Goal: Complete application form

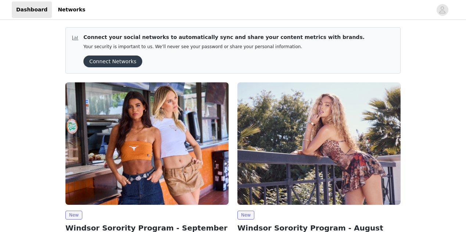
scroll to position [65, 0]
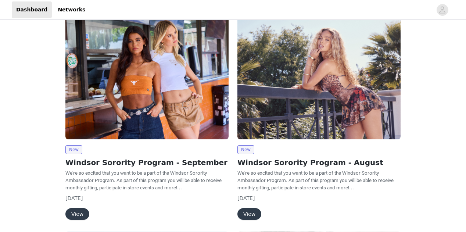
click at [74, 208] on button "View" at bounding box center [77, 214] width 24 height 12
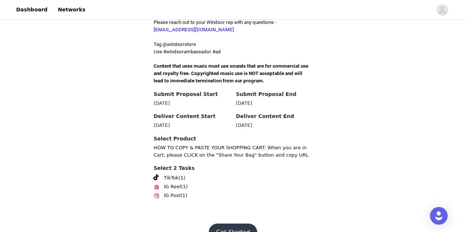
scroll to position [247, 0]
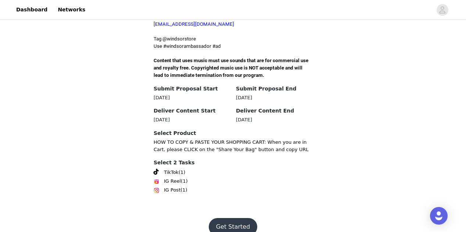
click at [229, 218] on button "Get Started" at bounding box center [233, 227] width 49 height 18
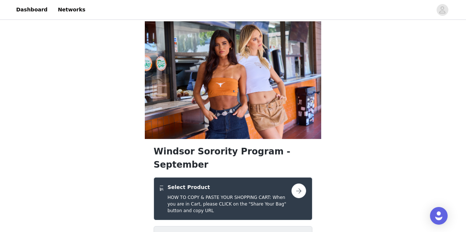
scroll to position [65, 0]
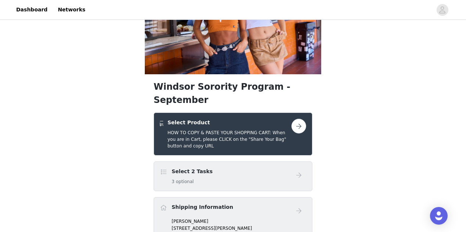
click at [295, 119] on button "button" at bounding box center [298, 126] width 15 height 15
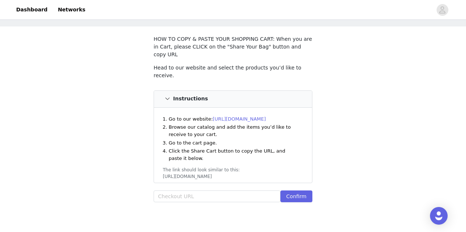
scroll to position [34, 0]
click at [192, 189] on input "text" at bounding box center [217, 195] width 127 height 12
paste input "[URL][DOMAIN_NAME]"
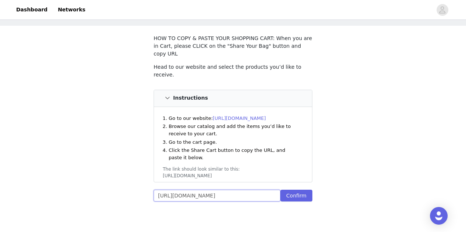
scroll to position [0, 223]
type input "[URL][DOMAIN_NAME]"
click at [294, 189] on button "Confirm" at bounding box center [296, 195] width 32 height 12
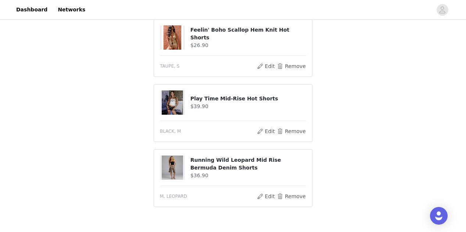
scroll to position [447, 0]
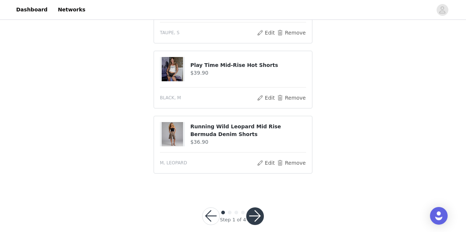
click at [254, 209] on button "button" at bounding box center [255, 216] width 18 height 18
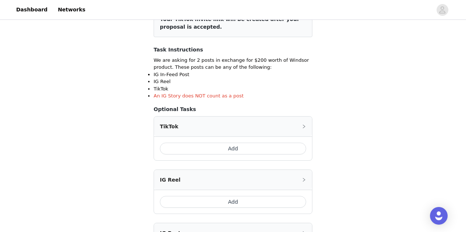
scroll to position [106, 0]
click at [238, 151] on button "Add" at bounding box center [233, 149] width 146 height 12
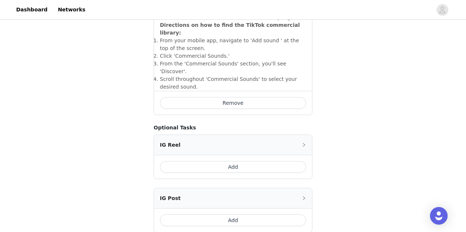
scroll to position [281, 0]
click at [252, 160] on button "Add" at bounding box center [233, 166] width 146 height 12
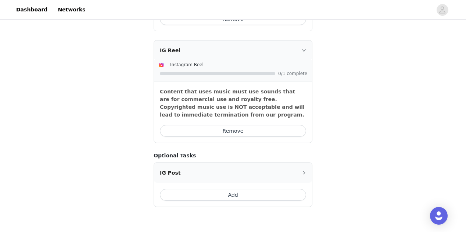
scroll to position [364, 0]
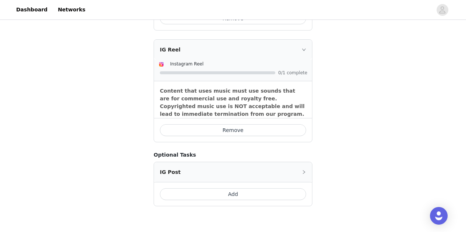
click at [246, 188] on button "Add" at bounding box center [233, 194] width 146 height 12
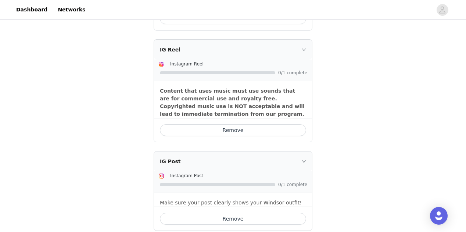
click at [305, 48] on icon "icon: right" at bounding box center [304, 49] width 4 height 2
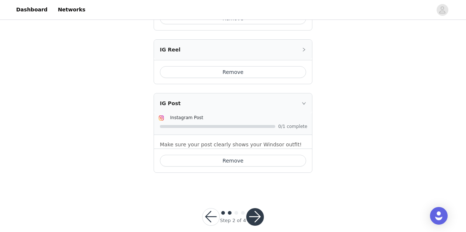
scroll to position [357, 0]
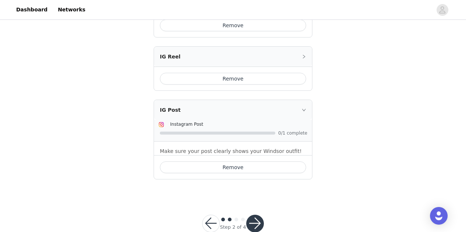
click at [253, 214] on button "button" at bounding box center [255, 223] width 18 height 18
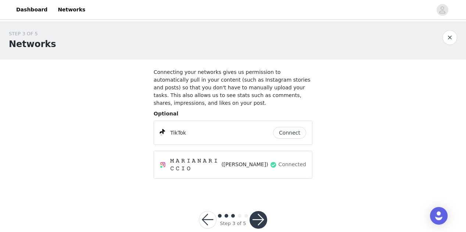
scroll to position [2, 0]
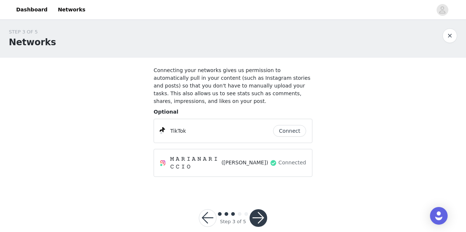
click at [259, 209] on button "button" at bounding box center [258, 218] width 18 height 18
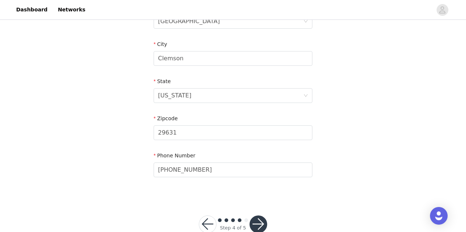
scroll to position [269, 0]
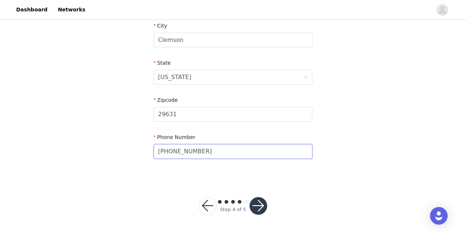
drag, startPoint x: 241, startPoint y: 154, endPoint x: 153, endPoint y: 151, distance: 88.5
type input "5185885015"
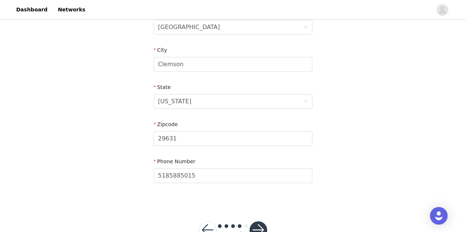
scroll to position [254, 0]
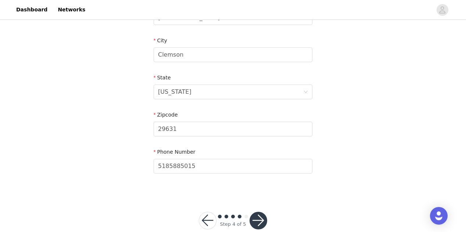
click at [256, 223] on button "button" at bounding box center [258, 221] width 18 height 18
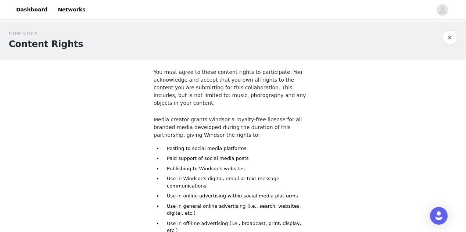
scroll to position [83, 0]
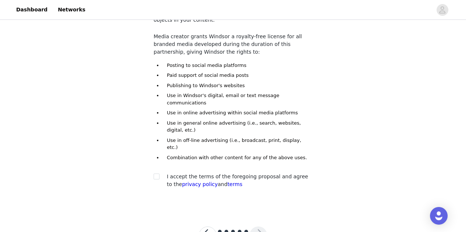
click at [153, 147] on section "You must agree to these content rights to participate. You acknowledge and acce…" at bounding box center [233, 92] width 176 height 232
click at [157, 173] on input "checkbox" at bounding box center [156, 175] width 5 height 5
checkbox input "true"
click at [274, 217] on div "Step 5 of 5" at bounding box center [233, 234] width 86 height 35
click at [257, 226] on button "button" at bounding box center [258, 235] width 18 height 18
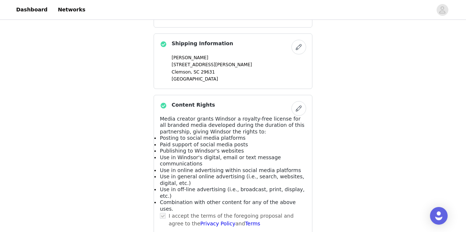
scroll to position [519, 0]
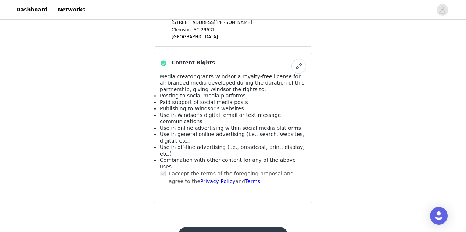
click at [238, 227] on button "Submit Proposal" at bounding box center [233, 236] width 110 height 18
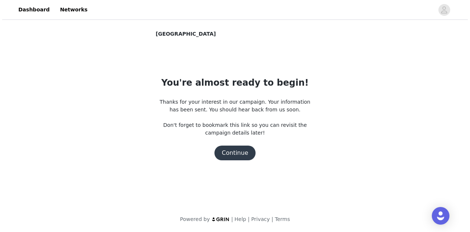
scroll to position [0, 0]
click at [238, 152] on button "Continue" at bounding box center [234, 152] width 41 height 15
